Goal: Task Accomplishment & Management: Use online tool/utility

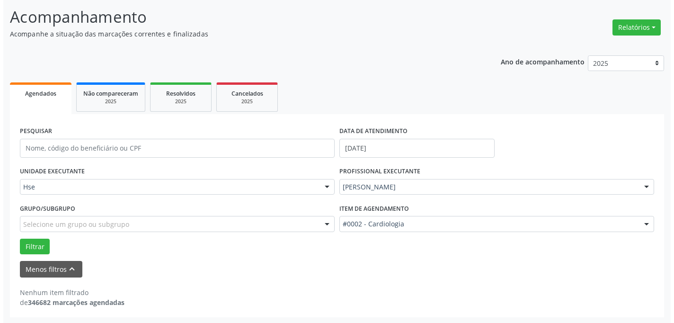
scroll to position [59, 0]
click at [638, 25] on button "Relatórios" at bounding box center [634, 27] width 48 height 16
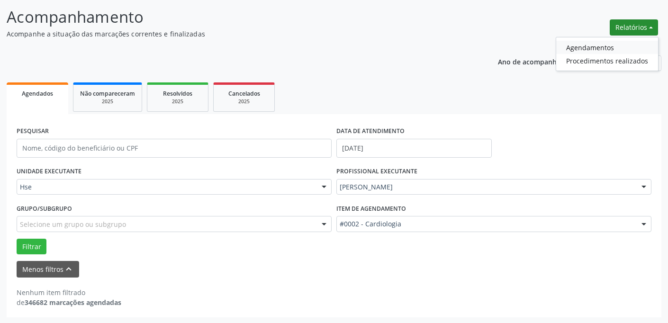
click at [591, 49] on link "Agendamentos" at bounding box center [607, 47] width 102 height 13
select select "8"
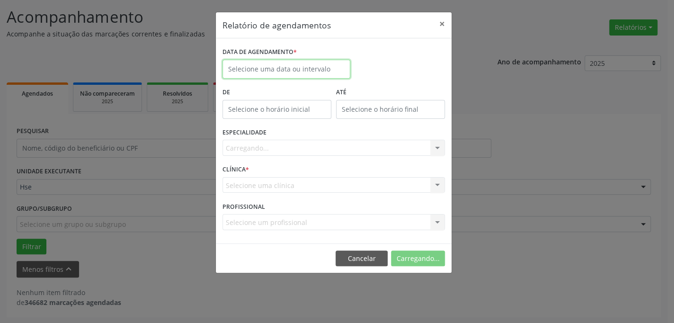
click at [333, 76] on body "Central de Marcação Hospital do Servidor do [GEOGRAPHIC_DATA] Recepcionista da …" at bounding box center [337, 102] width 674 height 323
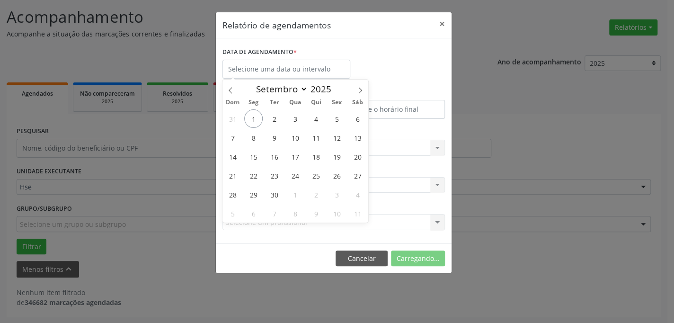
click at [261, 124] on div "31 1 2 3 4 5 6 7 8 9 10 11 12 13 14 15 16 17 18 19 20 21 22 23 24 25 26 27 28 2…" at bounding box center [296, 166] width 146 height 114
click at [268, 117] on span "2" at bounding box center [274, 118] width 18 height 18
type input "[DATE]"
click at [268, 117] on span "2" at bounding box center [274, 118] width 18 height 18
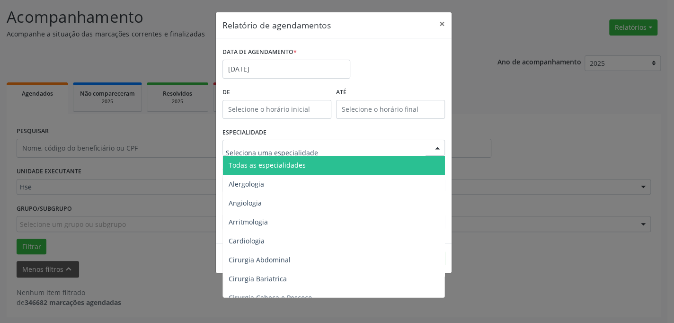
click at [281, 167] on span "Todas as especialidades" at bounding box center [267, 165] width 77 height 9
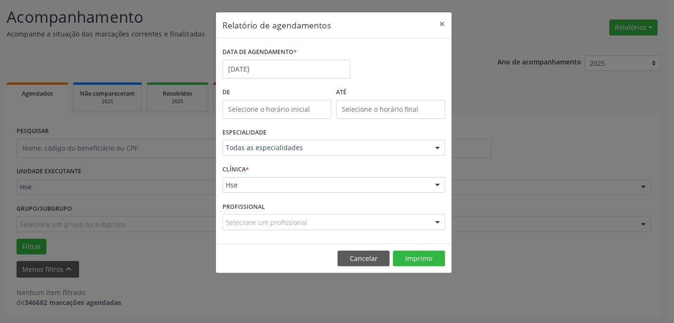
click at [422, 248] on footer "Cancelar Imprimir" at bounding box center [334, 258] width 236 height 30
click at [424, 256] on button "Imprimir" at bounding box center [419, 259] width 52 height 16
